Goal: Check status: Check status

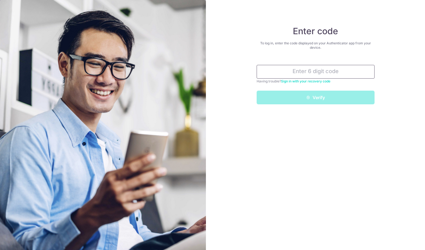
click at [363, 68] on input "text" at bounding box center [316, 72] width 118 height 14
type input "ç"
paste input "933027"
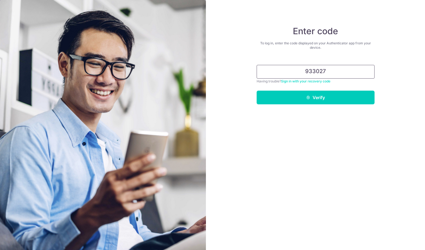
type input "933027"
click at [330, 90] on form "933027 Having trouble? Sign in with your recovery code Verify" at bounding box center [316, 83] width 118 height 44
click at [328, 97] on button "Verify" at bounding box center [316, 98] width 118 height 14
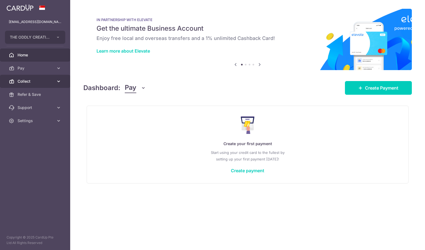
click at [25, 83] on span "Collect" at bounding box center [36, 81] width 36 height 5
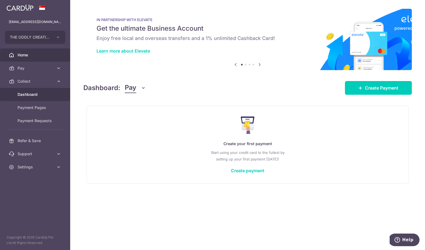
click at [51, 91] on link "Dashboard" at bounding box center [35, 94] width 70 height 13
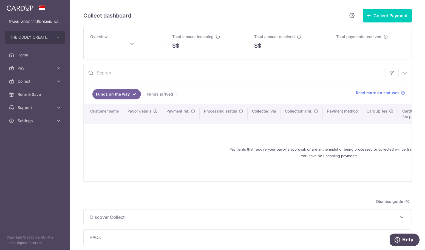
click at [161, 98] on link "Funds arrived" at bounding box center [159, 94] width 33 height 10
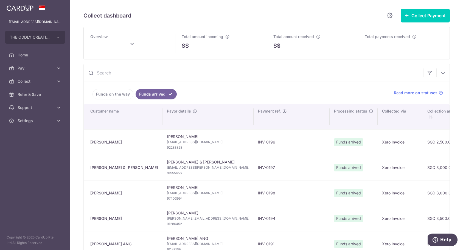
click at [120, 89] on link "Funds on the way" at bounding box center [112, 94] width 41 height 10
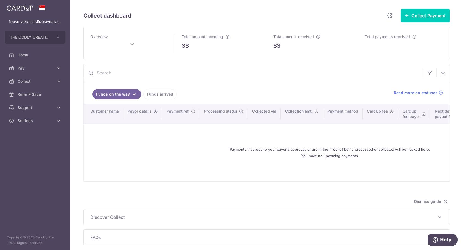
click at [168, 94] on link "Funds arrived" at bounding box center [159, 94] width 33 height 10
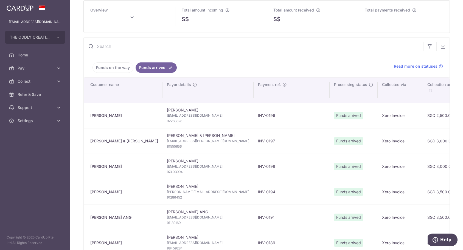
scroll to position [0, 22]
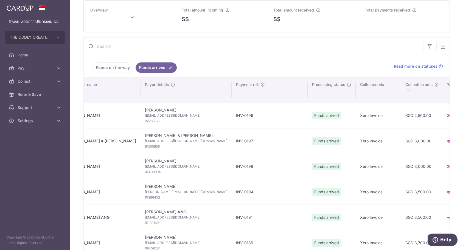
type input "October 2025"
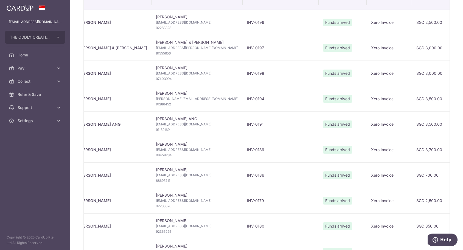
scroll to position [0, 0]
